Goal: Task Accomplishment & Management: Manage account settings

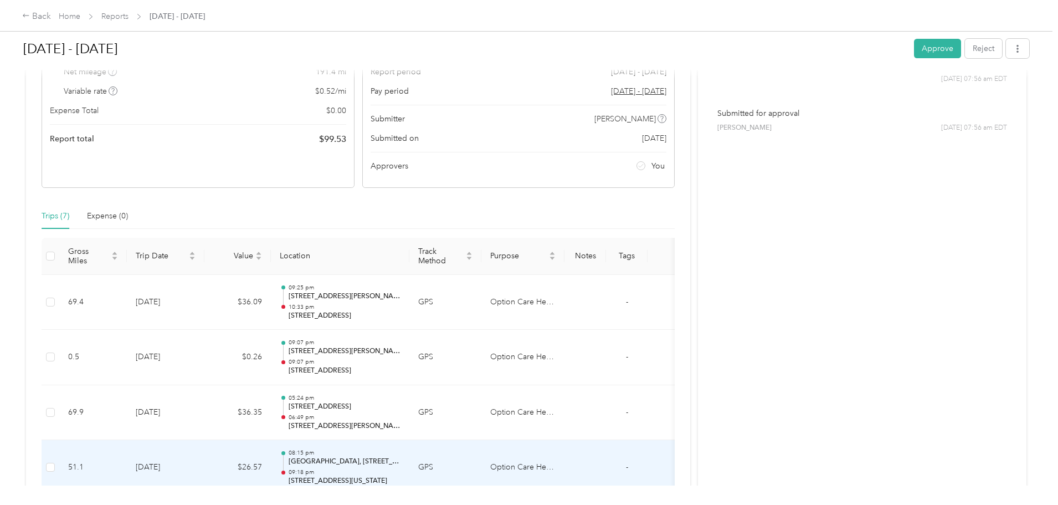
scroll to position [3, 0]
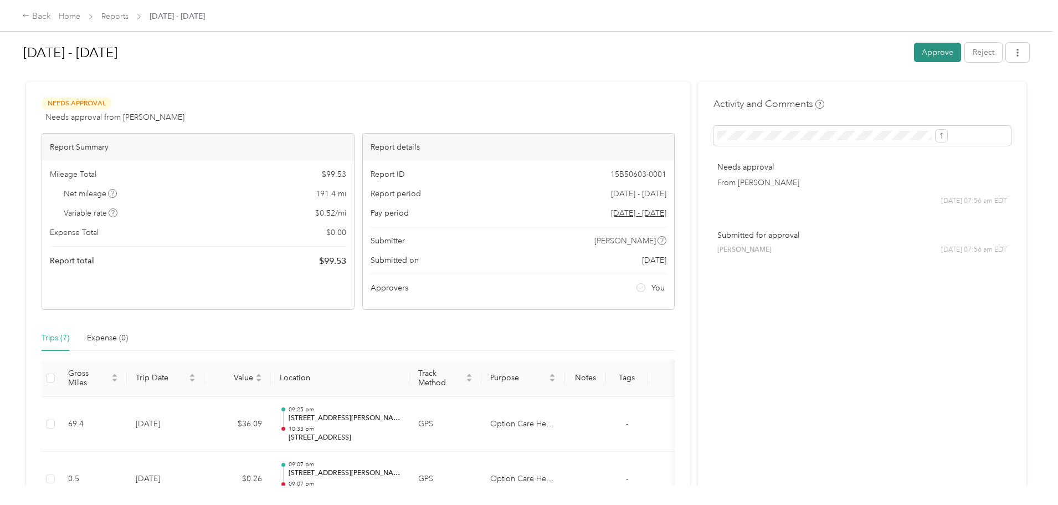
click at [914, 50] on button "Approve" at bounding box center [937, 52] width 47 height 19
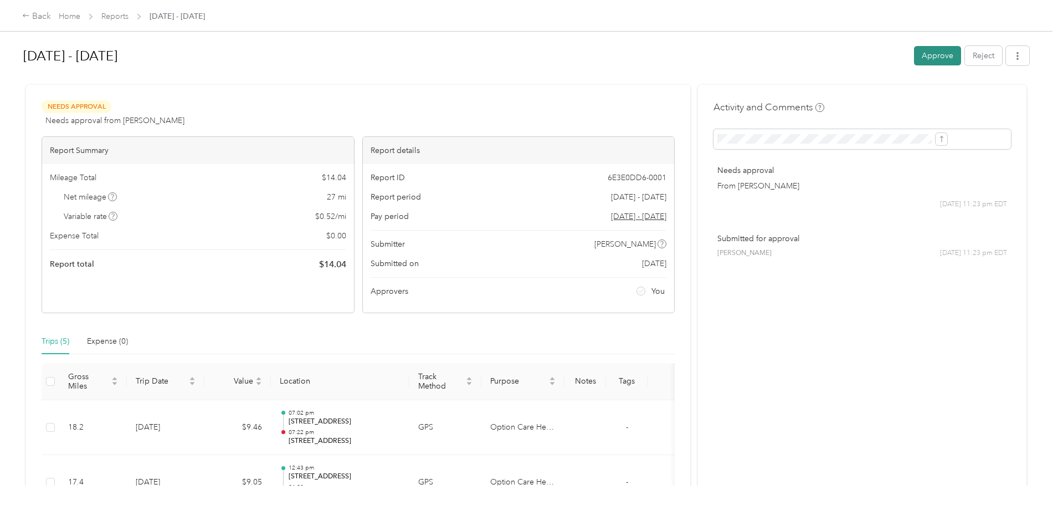
click at [914, 52] on button "Approve" at bounding box center [937, 55] width 47 height 19
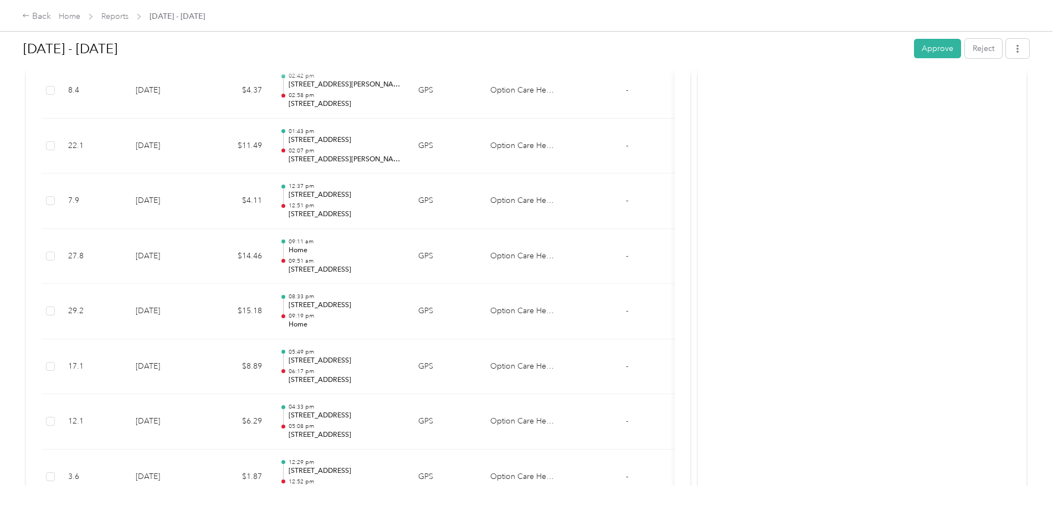
scroll to position [886, 0]
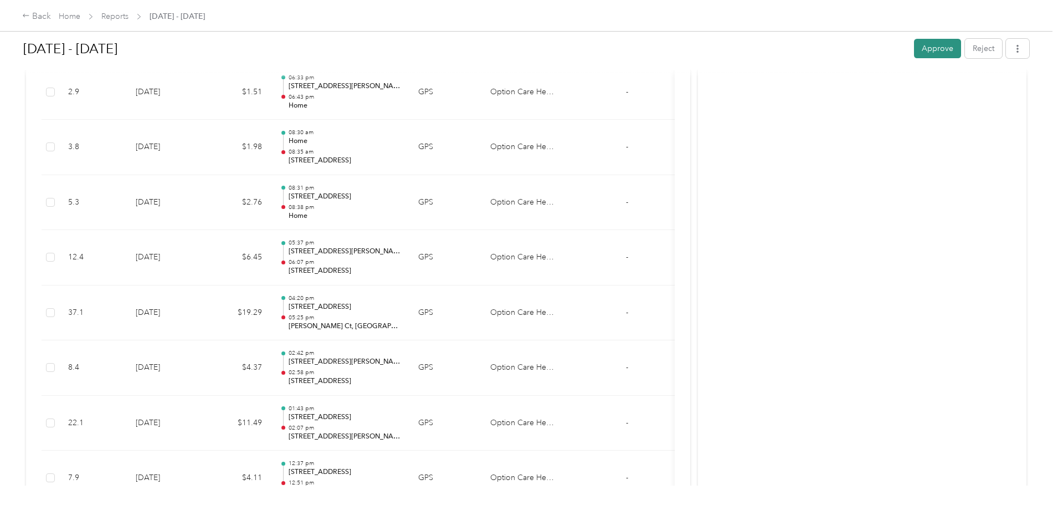
click at [914, 48] on button "Approve" at bounding box center [937, 48] width 47 height 19
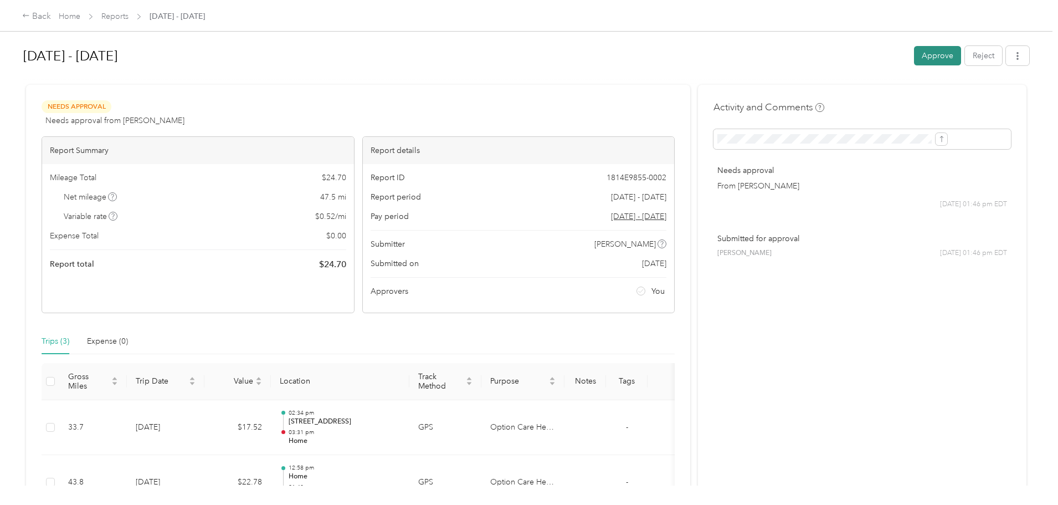
click at [914, 52] on button "Approve" at bounding box center [937, 55] width 47 height 19
click at [914, 55] on button "Approve" at bounding box center [937, 55] width 47 height 19
click at [914, 53] on button "Approve" at bounding box center [937, 55] width 47 height 19
click at [914, 51] on button "Approve" at bounding box center [937, 55] width 47 height 19
